Goal: Information Seeking & Learning: Learn about a topic

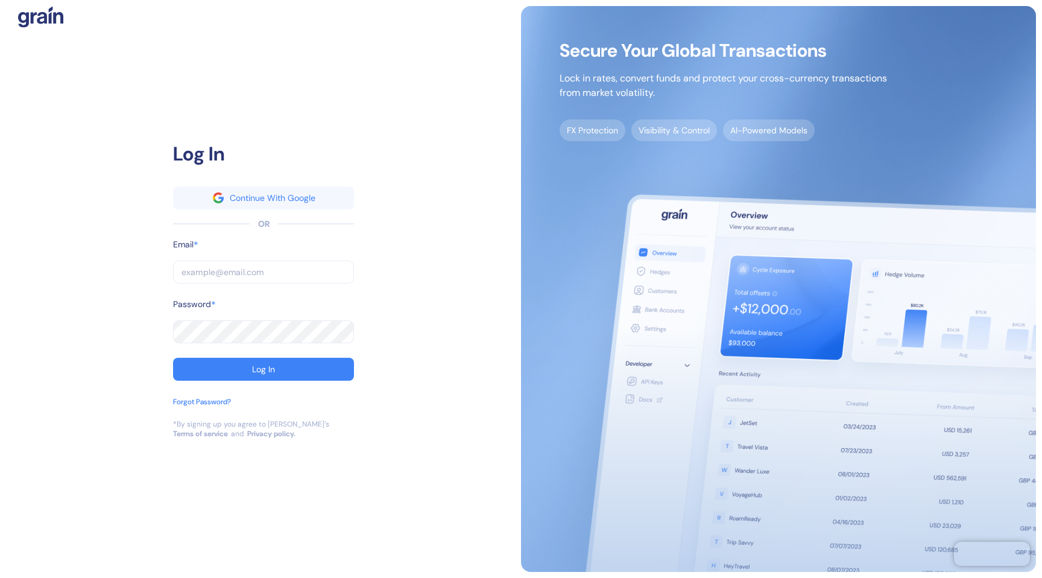
click at [248, 283] on input "text" at bounding box center [263, 272] width 181 height 23
type input "[EMAIL_ADDRESS][DOMAIN_NAME]"
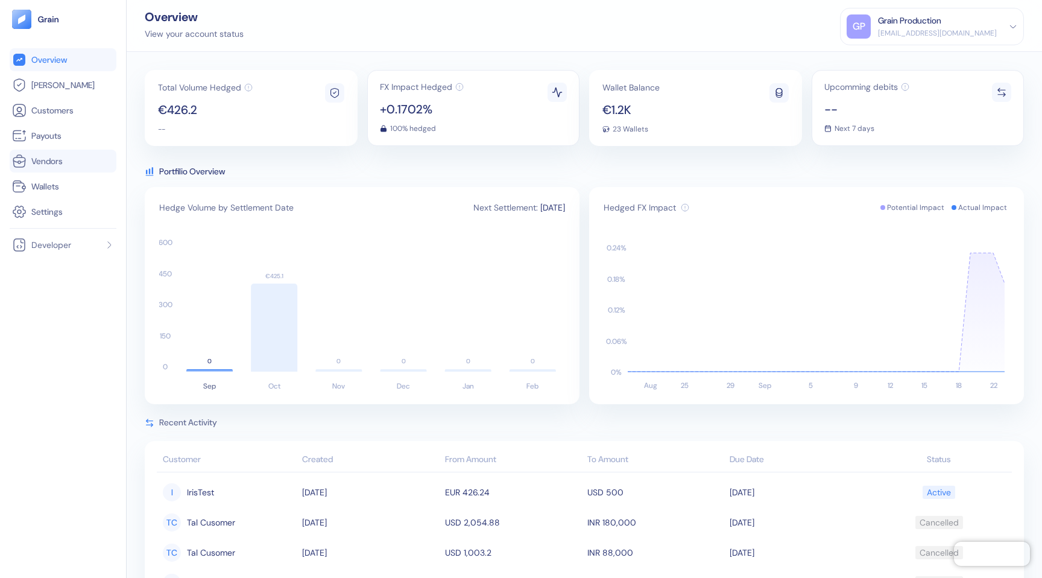
click at [49, 166] on span "Vendors" at bounding box center [46, 161] width 31 height 12
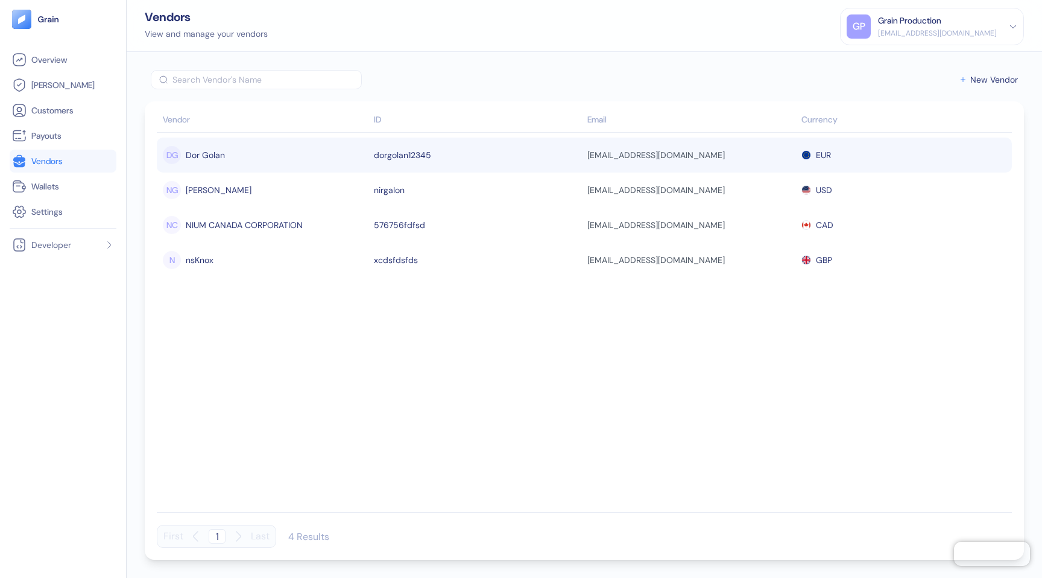
click at [314, 160] on div "DG Dor Golan" at bounding box center [265, 155] width 205 height 21
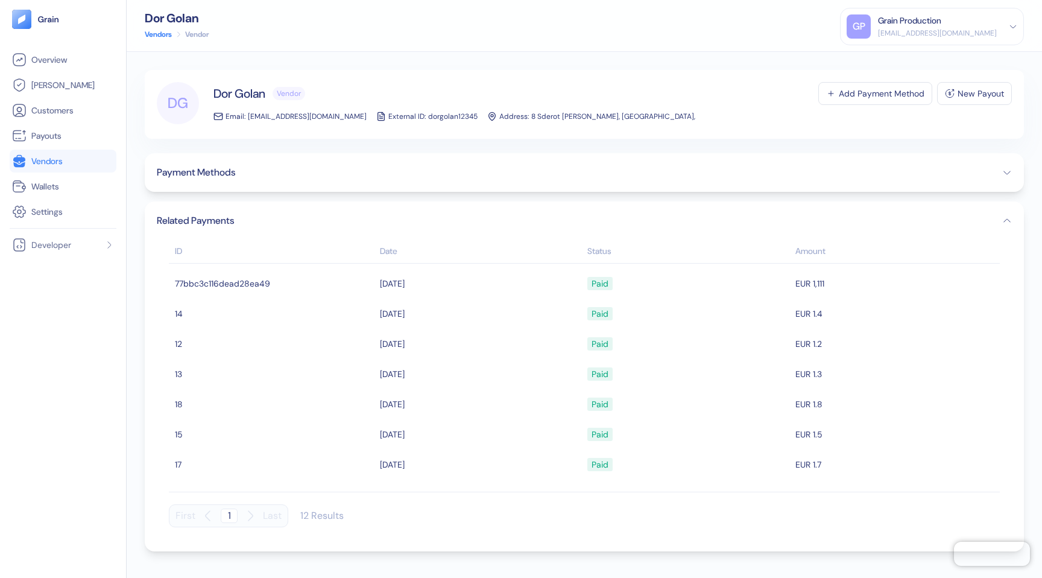
click at [307, 174] on button "Payment Methods" at bounding box center [584, 172] width 855 height 14
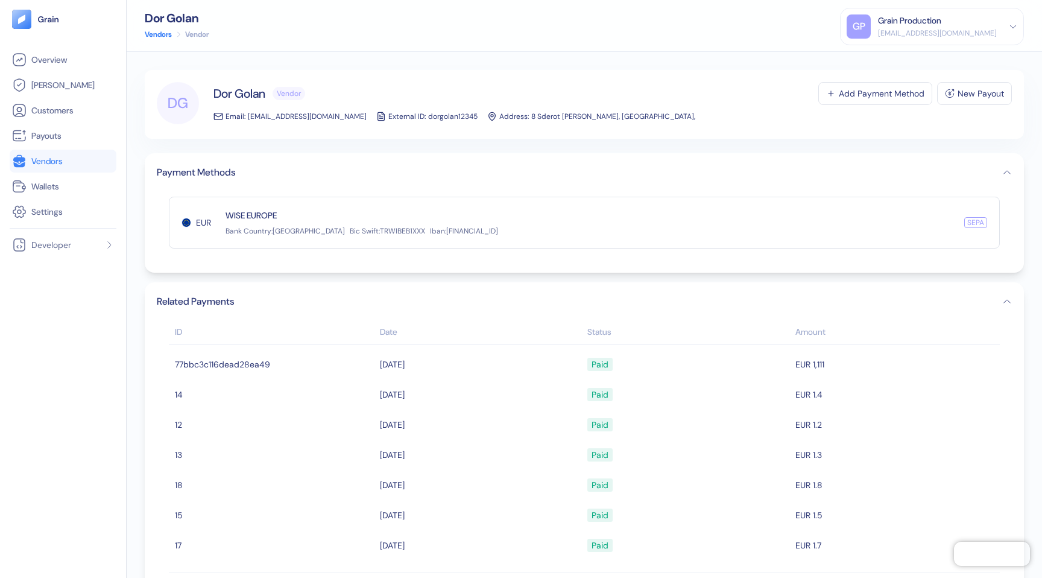
click at [292, 176] on button "Payment Methods" at bounding box center [584, 172] width 855 height 14
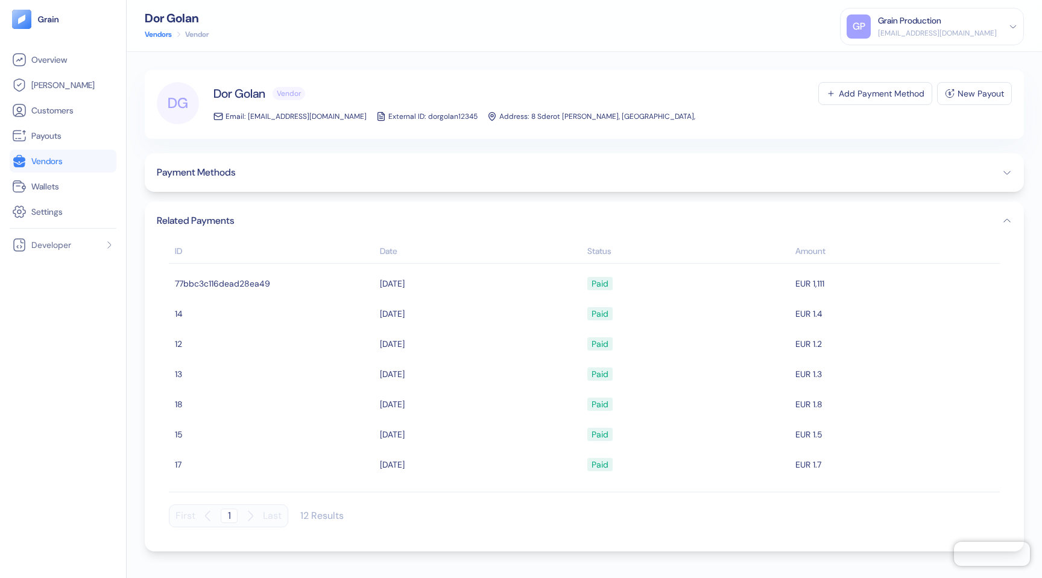
click at [154, 34] on link "Vendors" at bounding box center [158, 34] width 27 height 11
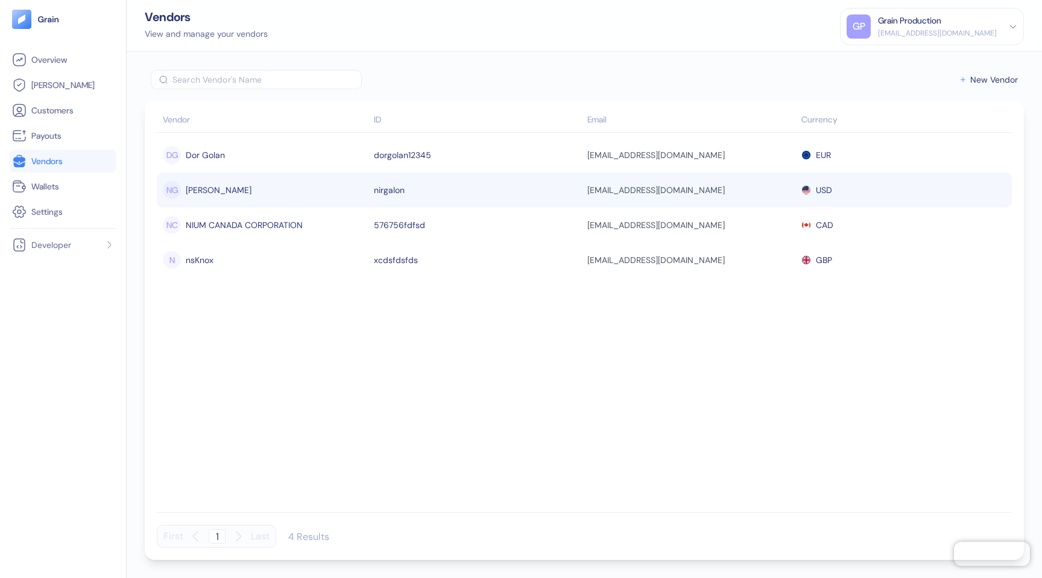
click at [247, 198] on div "NG [PERSON_NAME]" at bounding box center [265, 190] width 205 height 21
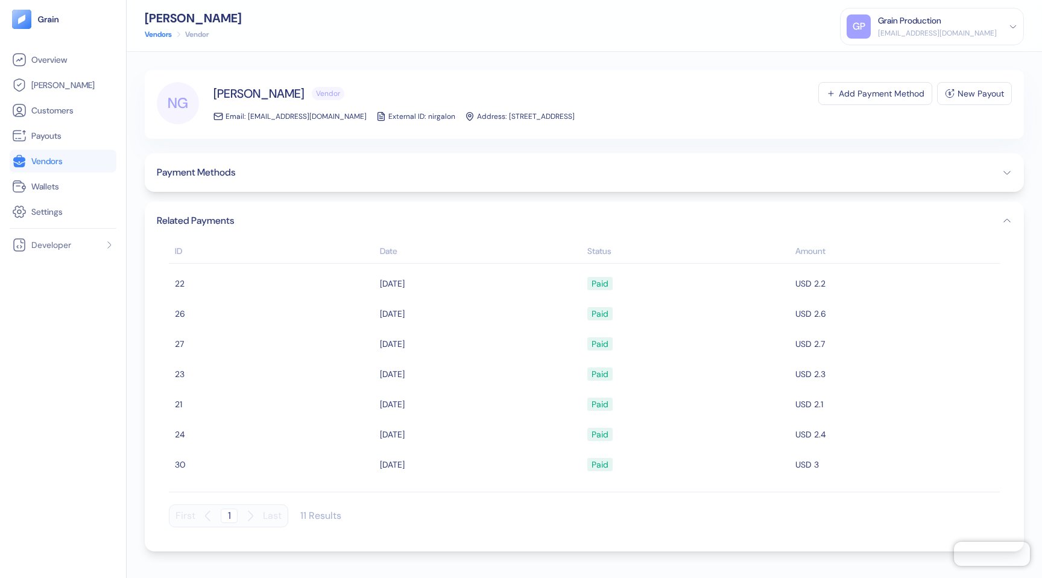
click at [312, 169] on button "Payment Methods" at bounding box center [584, 172] width 855 height 14
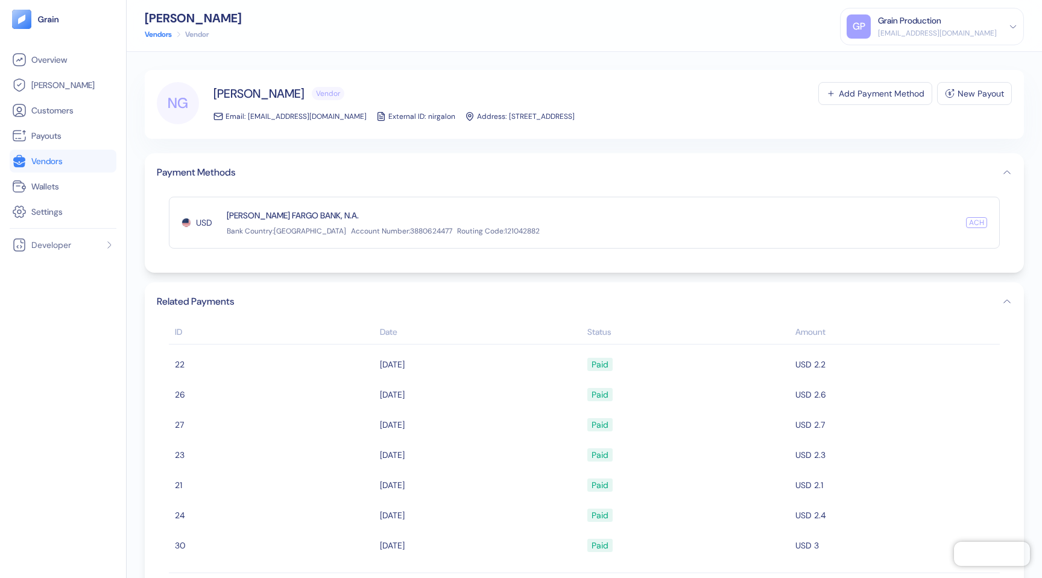
click at [274, 172] on button "Payment Methods" at bounding box center [584, 172] width 855 height 14
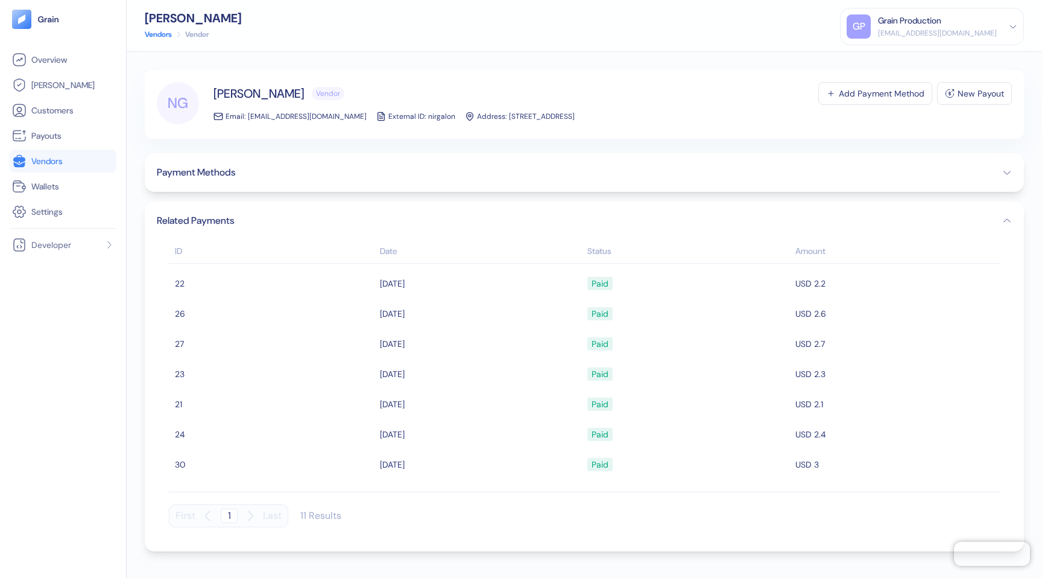
click at [164, 31] on link "Vendors" at bounding box center [158, 34] width 27 height 11
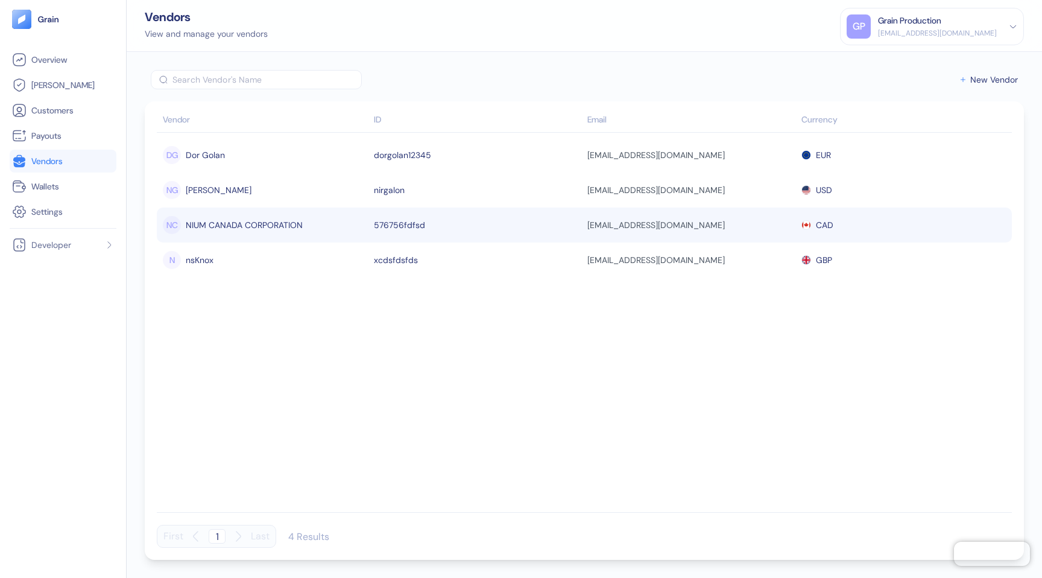
click at [256, 230] on div "NIUM CANADA CORPORATION" at bounding box center [244, 225] width 117 height 21
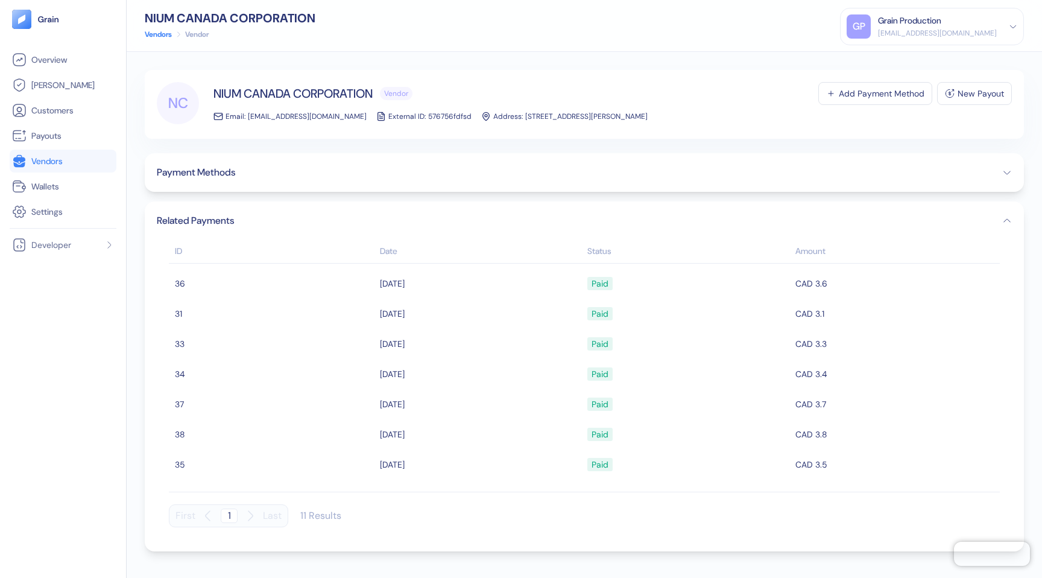
click at [264, 174] on button "Payment Methods" at bounding box center [584, 172] width 855 height 14
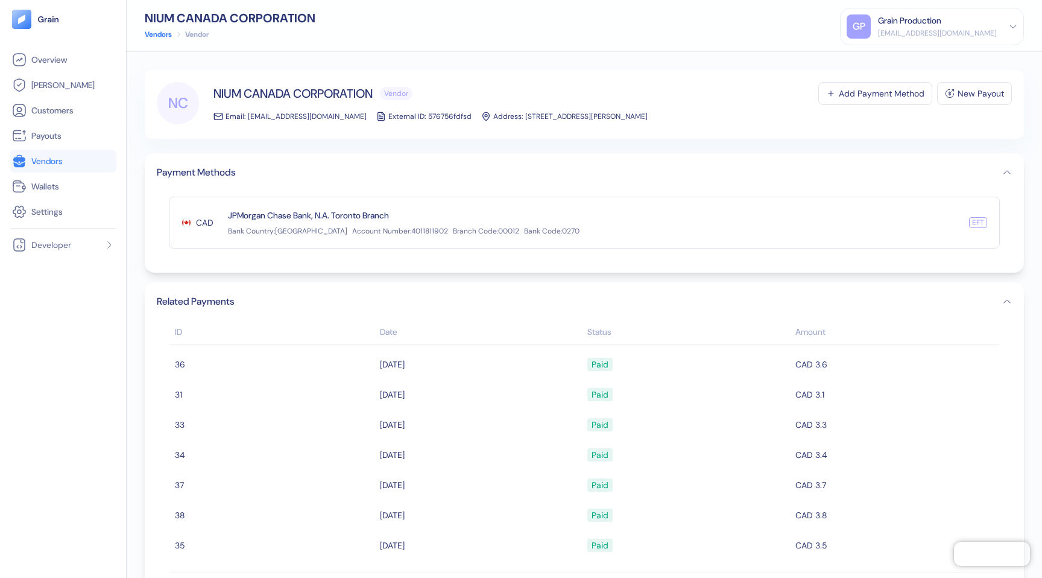
click at [264, 174] on button "Payment Methods" at bounding box center [584, 172] width 855 height 14
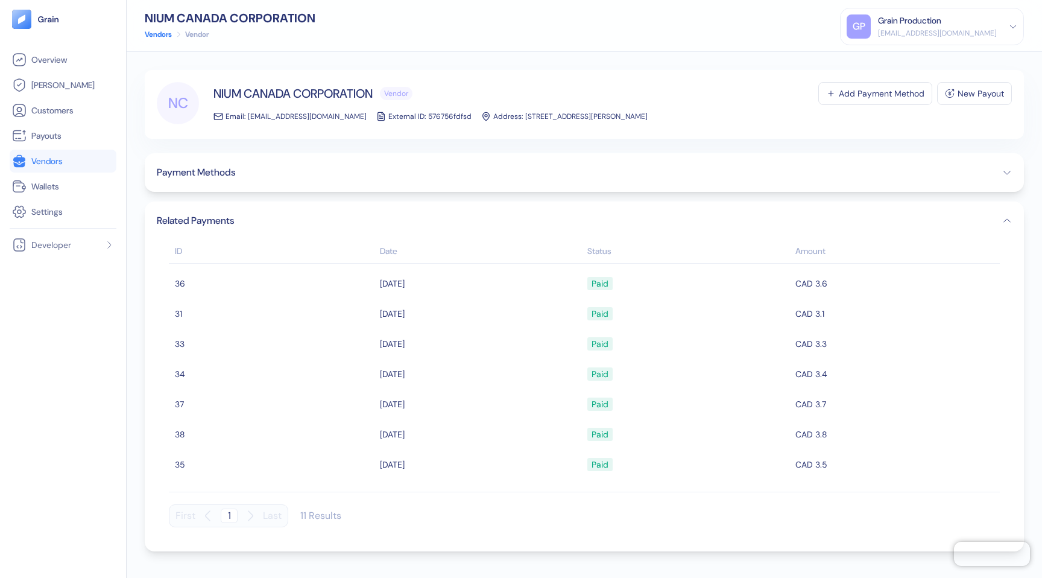
click at [270, 216] on button "Related Payments" at bounding box center [584, 220] width 855 height 14
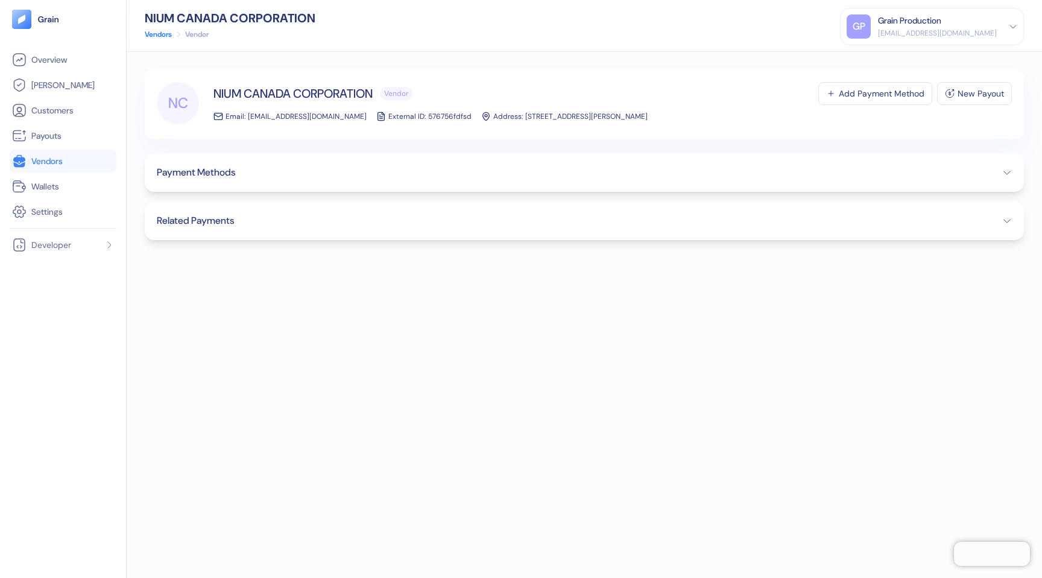
click at [277, 182] on div "Payment Methods" at bounding box center [584, 172] width 879 height 39
click at [279, 172] on button "Payment Methods" at bounding box center [584, 172] width 855 height 14
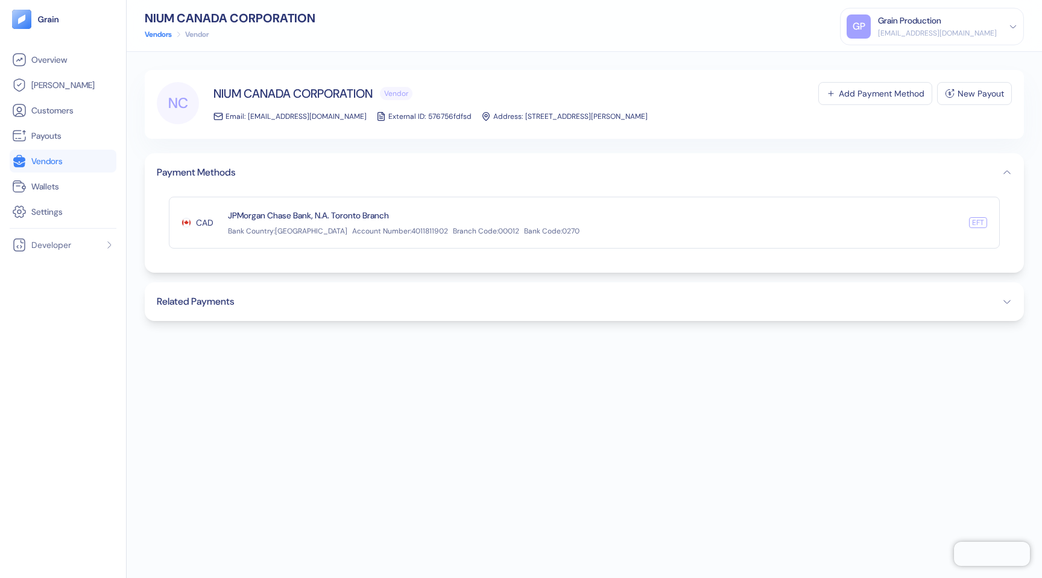
click at [160, 34] on link "Vendors" at bounding box center [158, 34] width 27 height 11
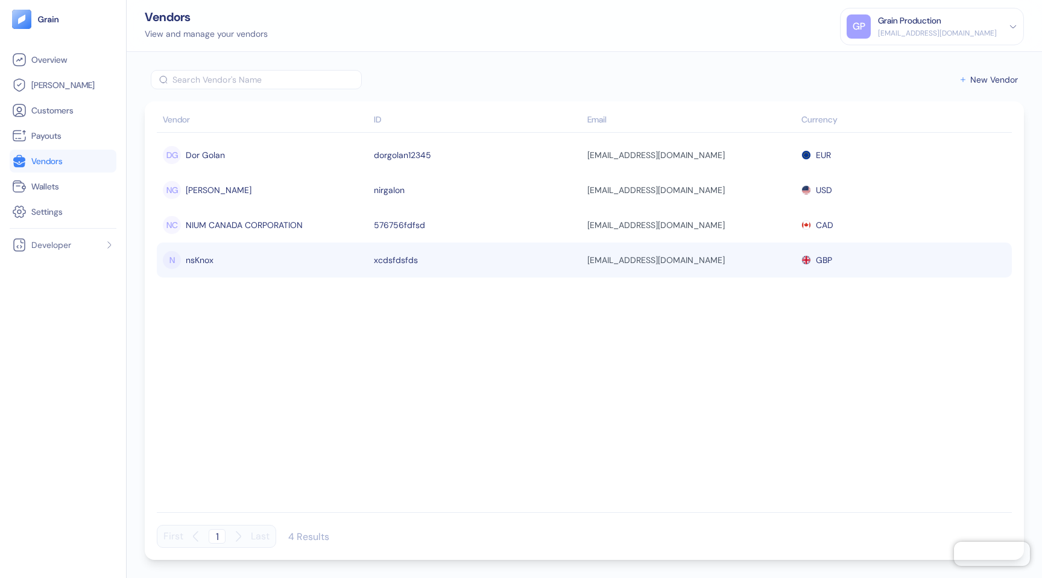
click at [268, 268] on div "N nsKnox" at bounding box center [265, 260] width 205 height 21
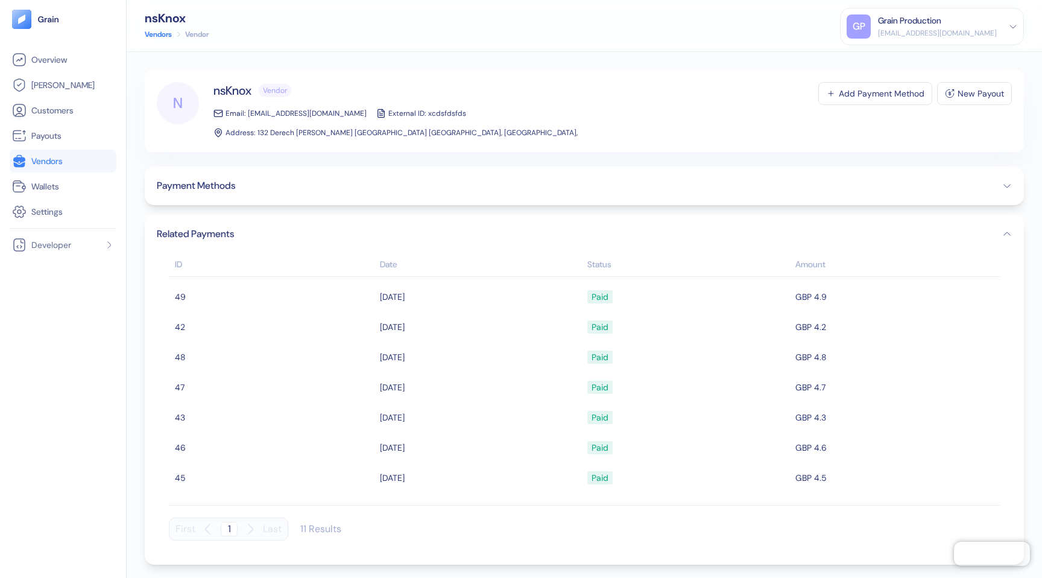
click at [287, 178] on button "Payment Methods" at bounding box center [584, 185] width 855 height 14
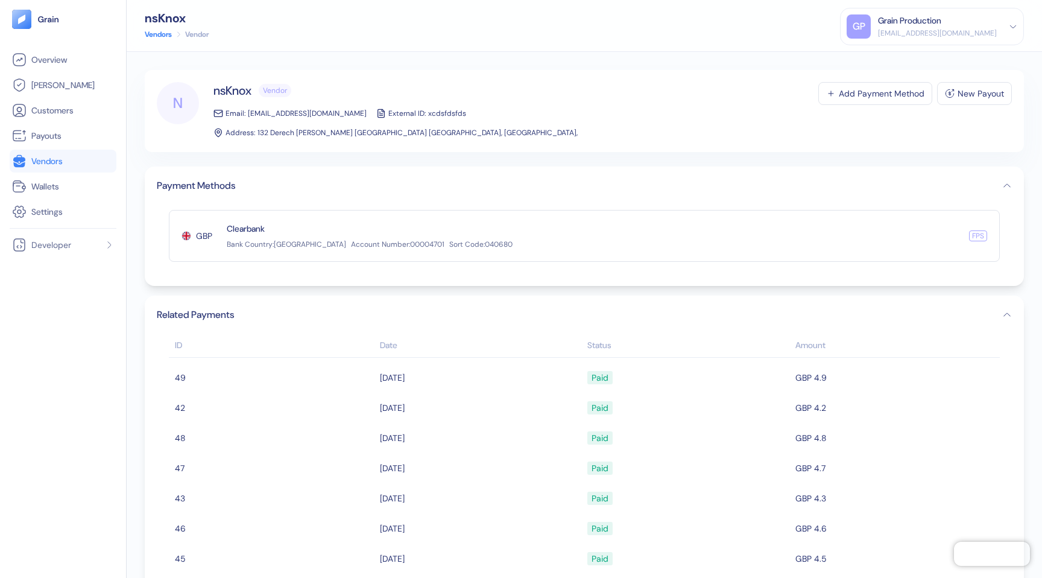
click at [55, 165] on span "Vendors" at bounding box center [46, 161] width 31 height 12
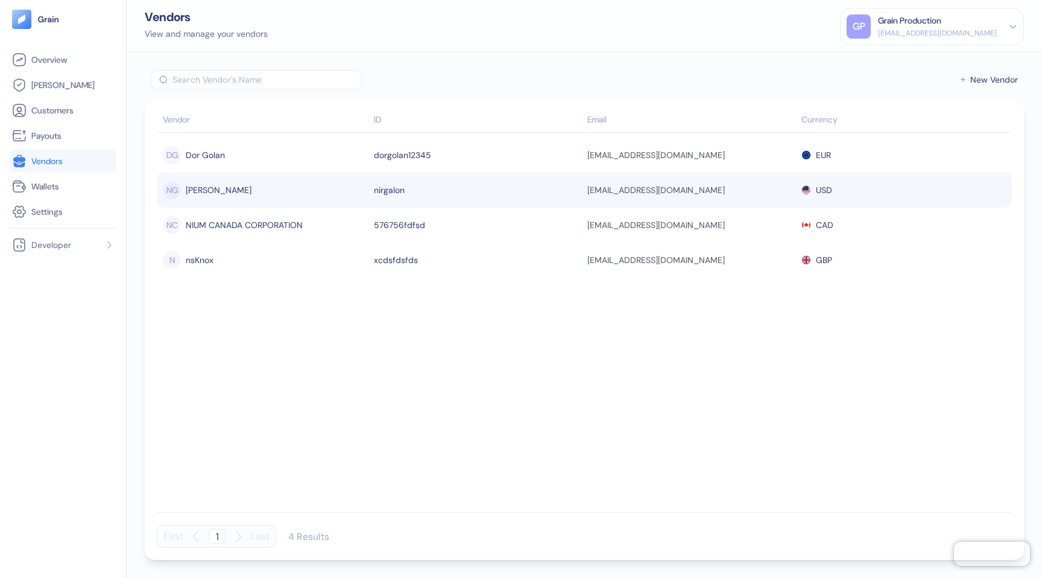
click at [186, 188] on div "[PERSON_NAME]" at bounding box center [219, 190] width 66 height 21
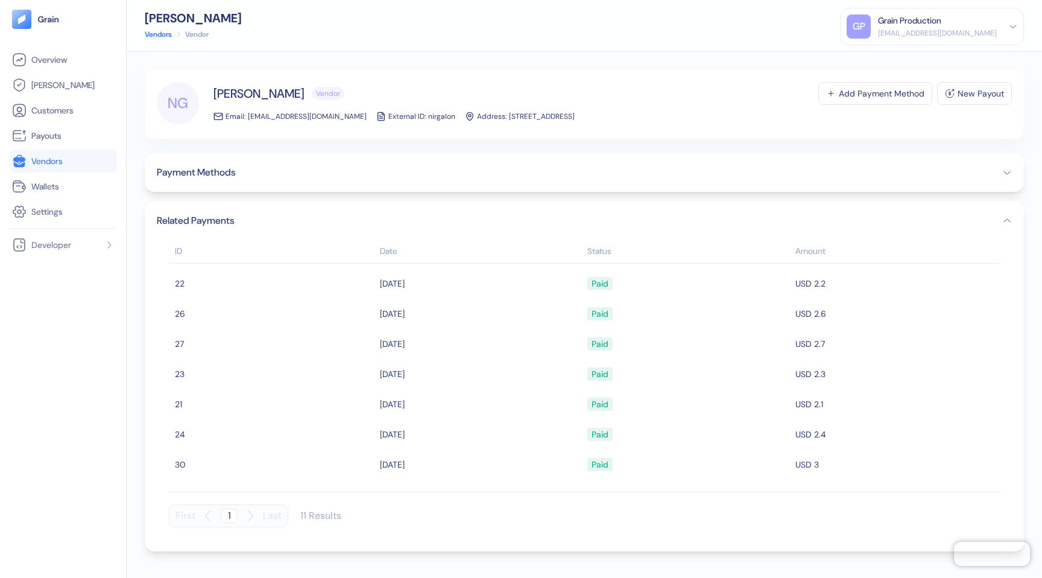
click at [207, 180] on div "Payment Methods" at bounding box center [584, 172] width 879 height 39
click at [231, 174] on span "Payment Methods" at bounding box center [196, 172] width 78 height 14
